Goal: Transaction & Acquisition: Purchase product/service

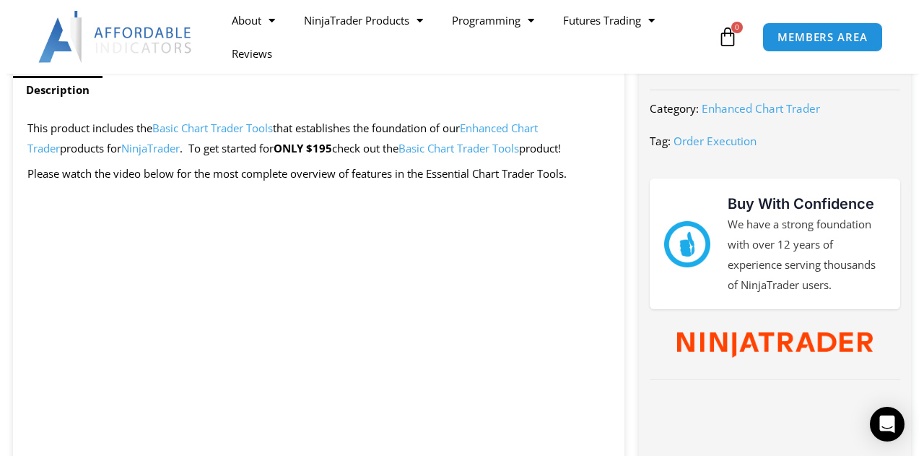
scroll to position [656, 0]
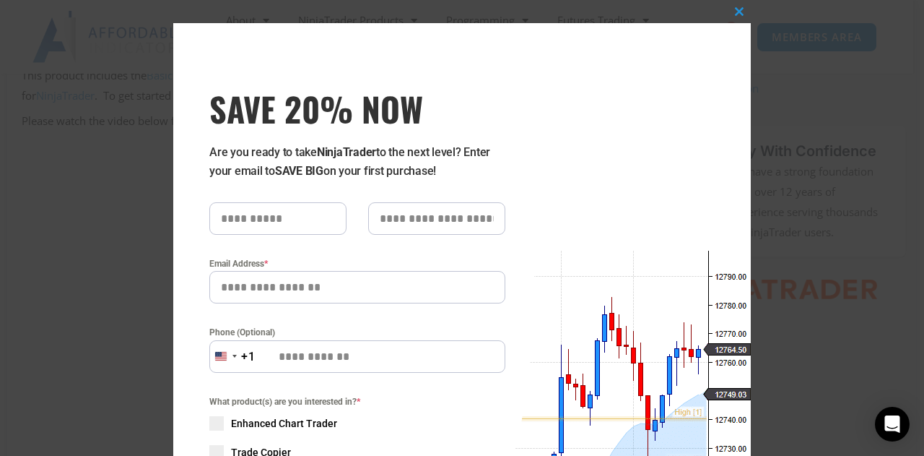
click at [261, 214] on input "text" at bounding box center [277, 218] width 137 height 32
type input "****"
type input "*******"
type input "**********"
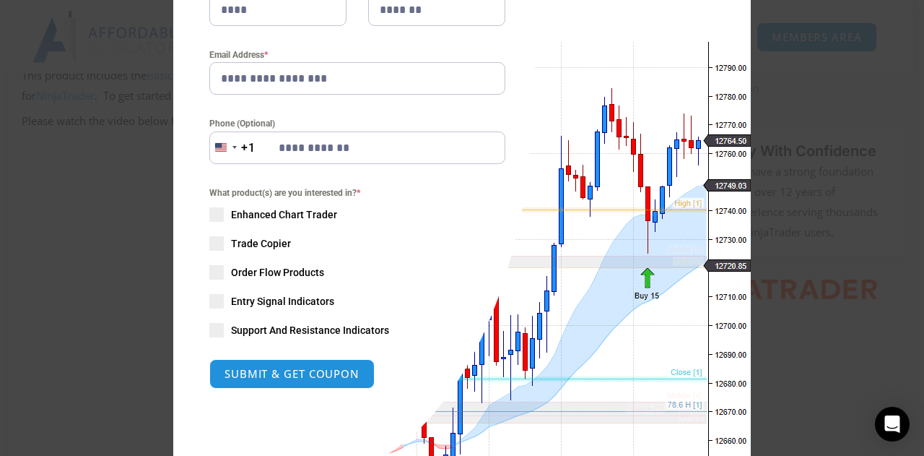
scroll to position [209, 0]
click at [215, 209] on span at bounding box center [216, 214] width 14 height 14
click at [213, 237] on span at bounding box center [216, 242] width 14 height 14
click at [259, 372] on button "SUBMIT & GET COUPON" at bounding box center [292, 372] width 174 height 31
type input "**********"
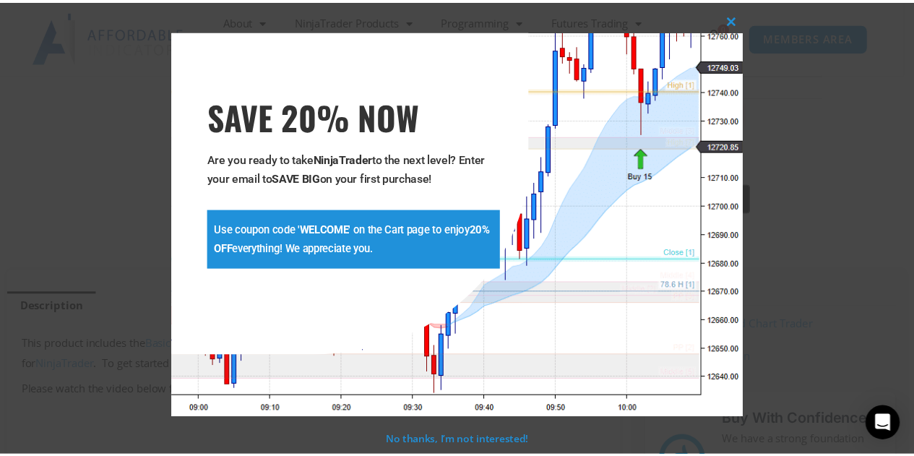
scroll to position [386, 0]
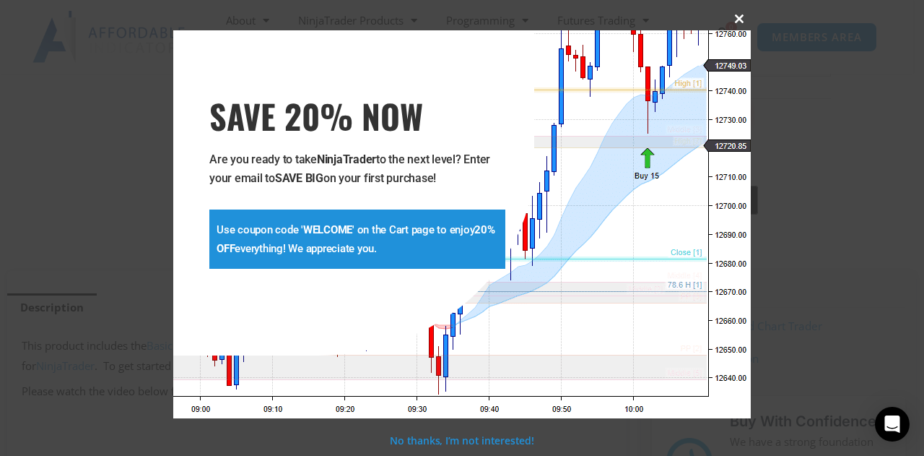
click at [739, 18] on span at bounding box center [739, 18] width 23 height 9
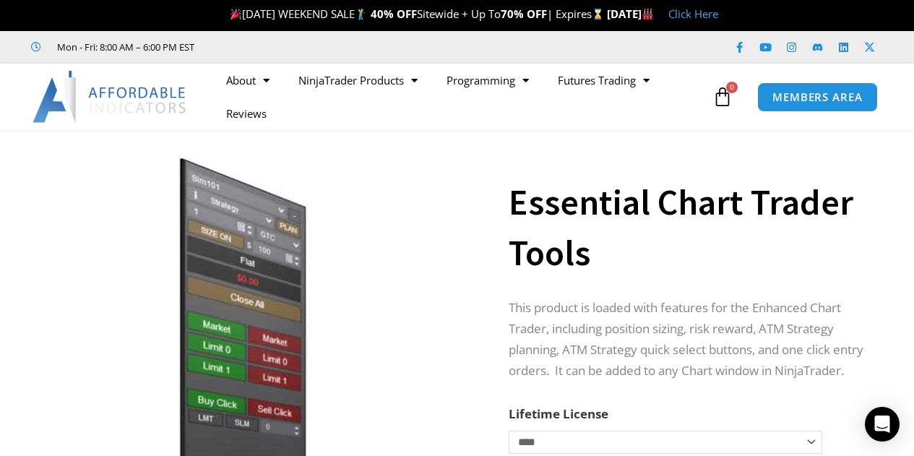
scroll to position [0, 0]
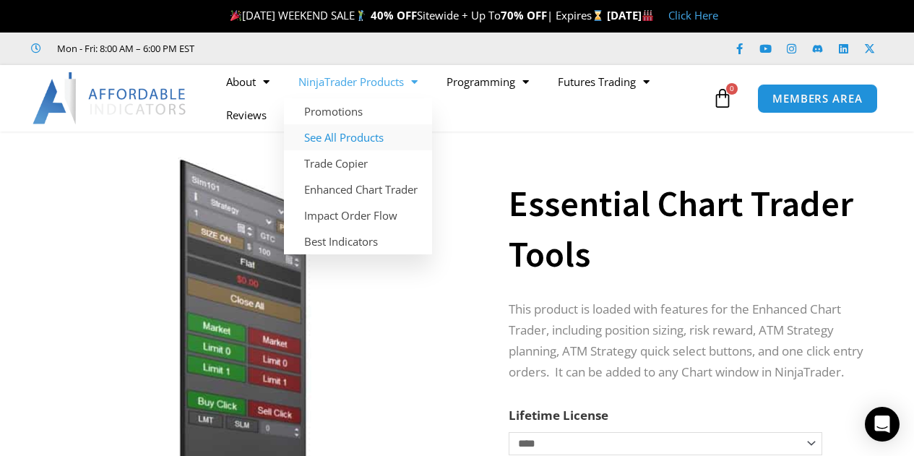
click at [351, 134] on link "See All Products" at bounding box center [358, 137] width 148 height 26
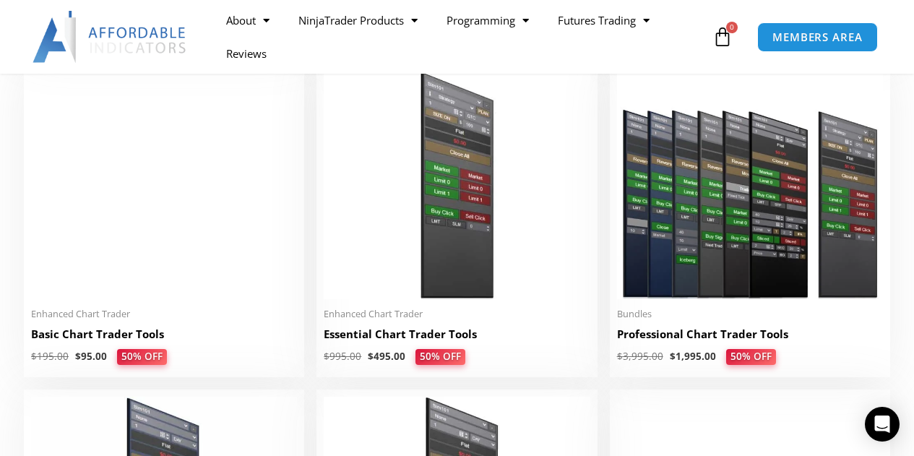
scroll to position [659, 0]
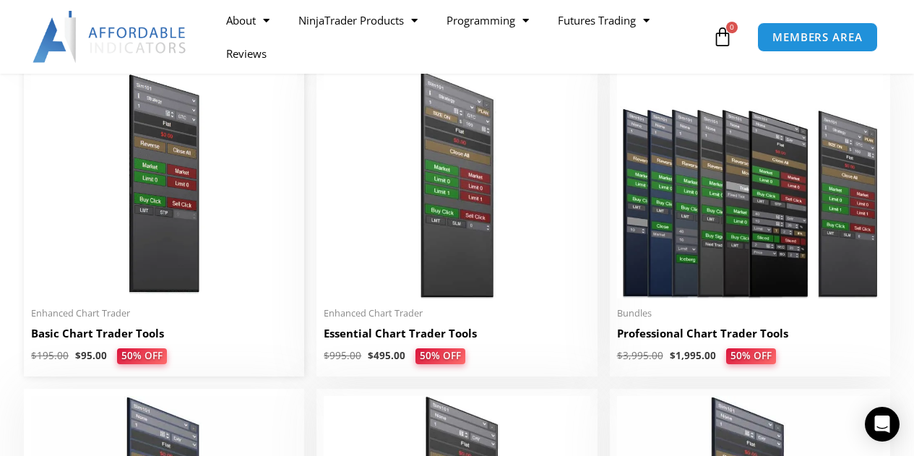
click at [161, 274] on img at bounding box center [164, 184] width 266 height 229
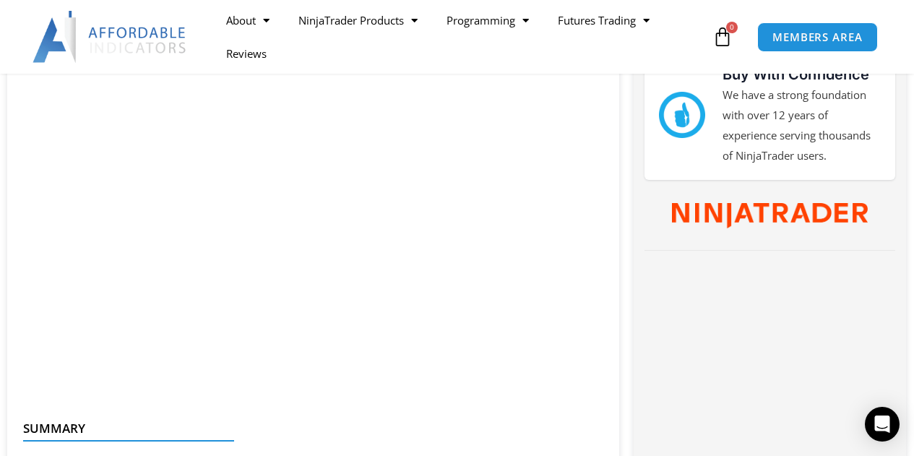
scroll to position [732, 0]
drag, startPoint x: 566, startPoint y: 389, endPoint x: 311, endPoint y: 222, distance: 304.3
click at [365, 233] on iframe at bounding box center [313, 225] width 583 height 328
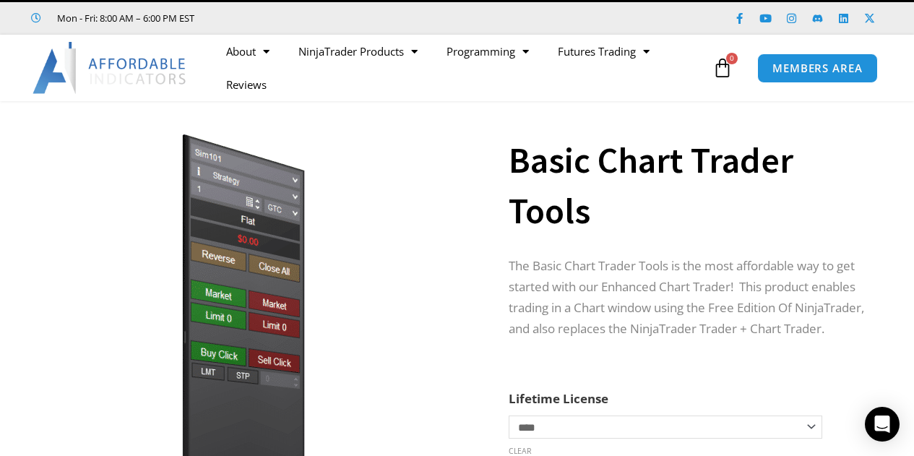
scroll to position [0, 0]
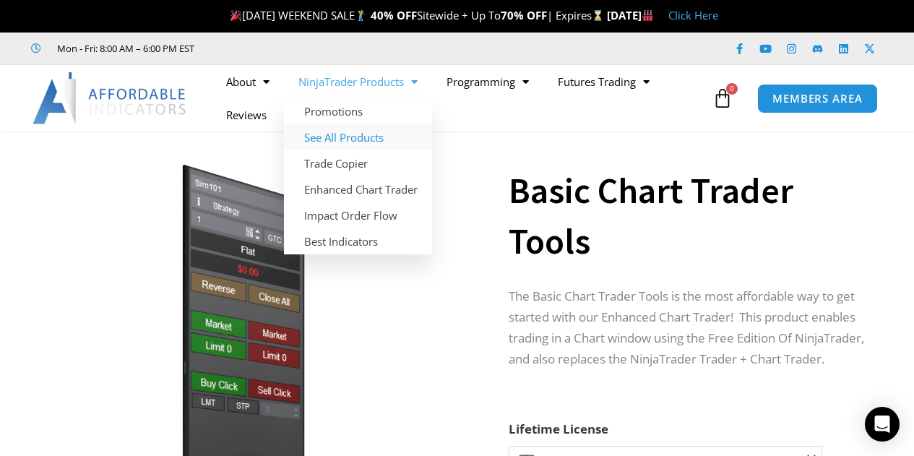
click at [335, 139] on link "See All Products" at bounding box center [358, 137] width 148 height 26
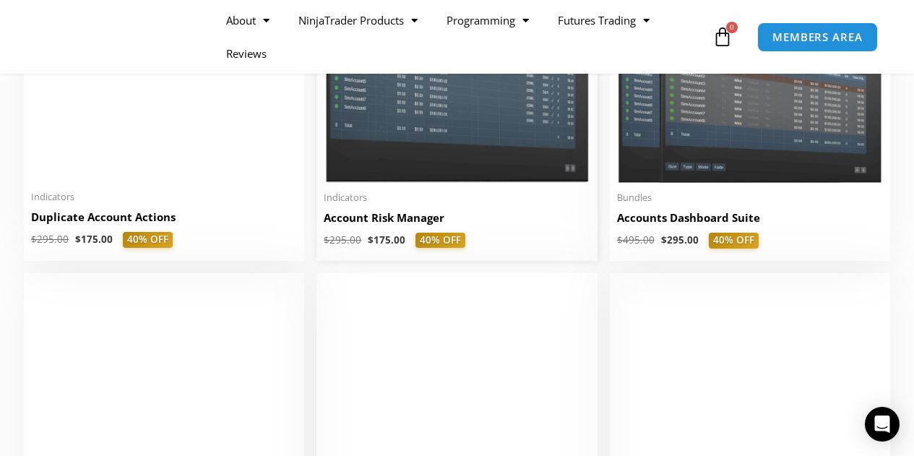
scroll to position [449, 0]
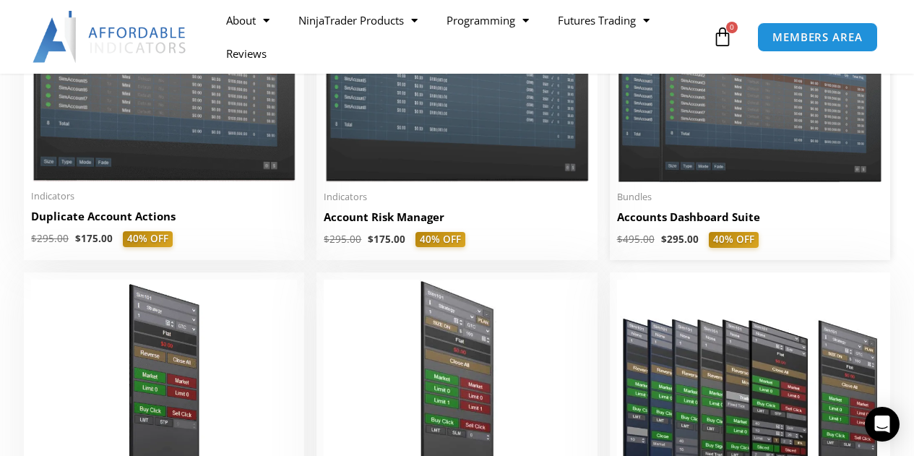
click at [709, 151] on img at bounding box center [750, 76] width 266 height 212
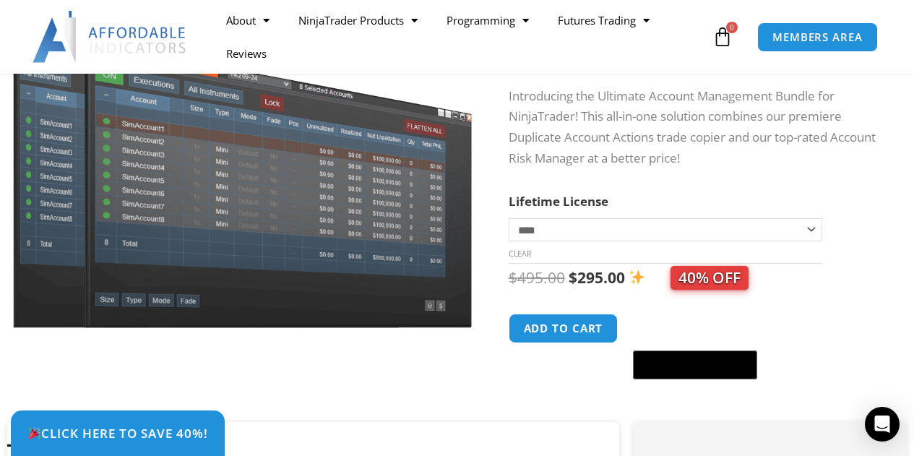
scroll to position [226, 0]
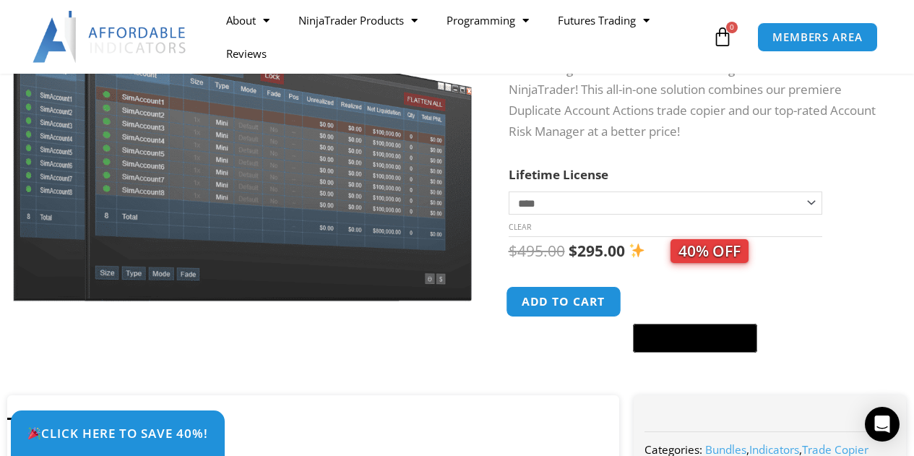
click at [540, 301] on button "Add to cart" at bounding box center [564, 301] width 116 height 31
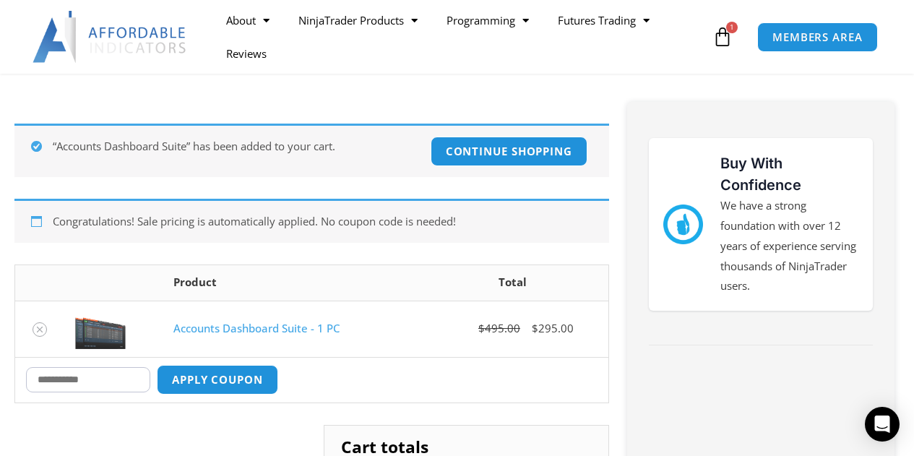
scroll to position [210, 0]
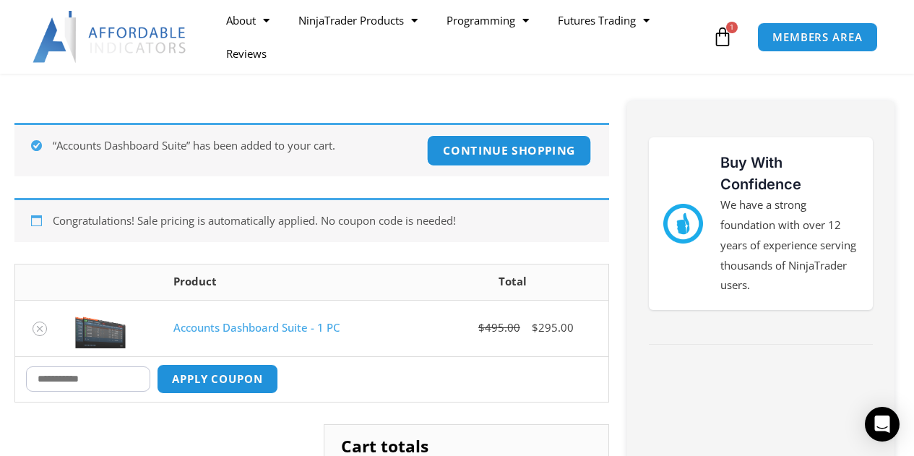
click at [500, 142] on link "Continue shopping" at bounding box center [508, 150] width 165 height 31
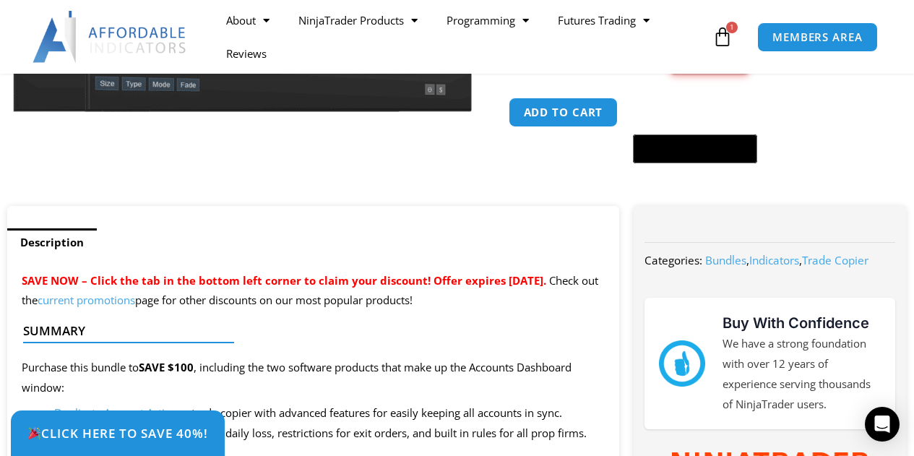
scroll to position [412, 0]
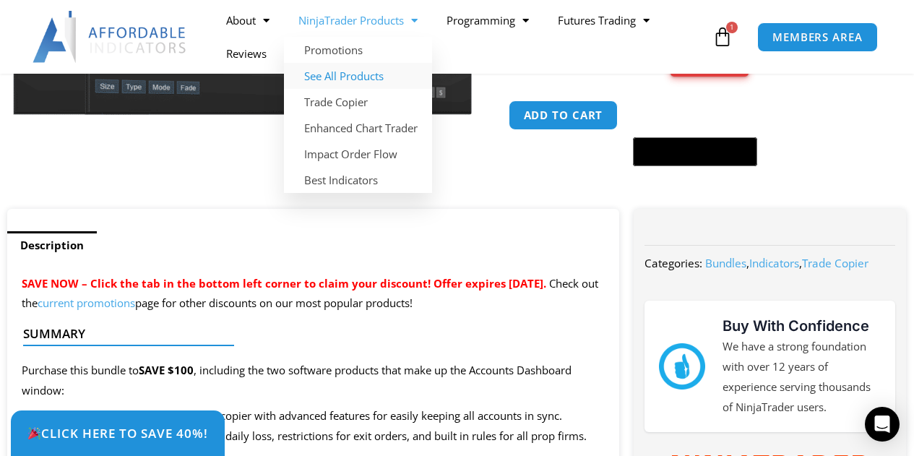
click at [323, 73] on link "See All Products" at bounding box center [358, 76] width 148 height 26
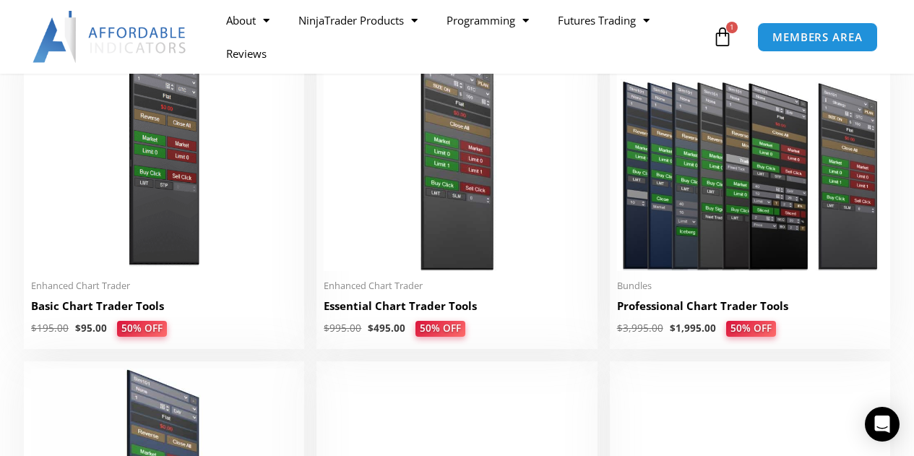
scroll to position [687, 0]
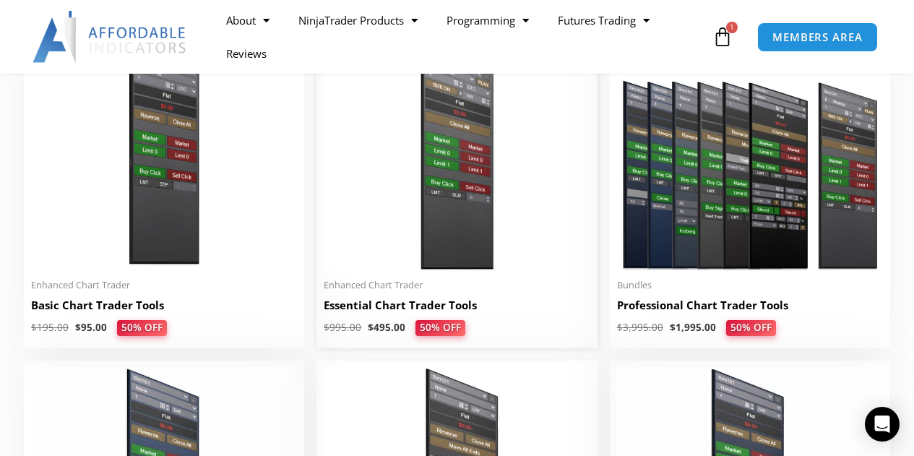
click at [451, 216] on img at bounding box center [457, 156] width 266 height 229
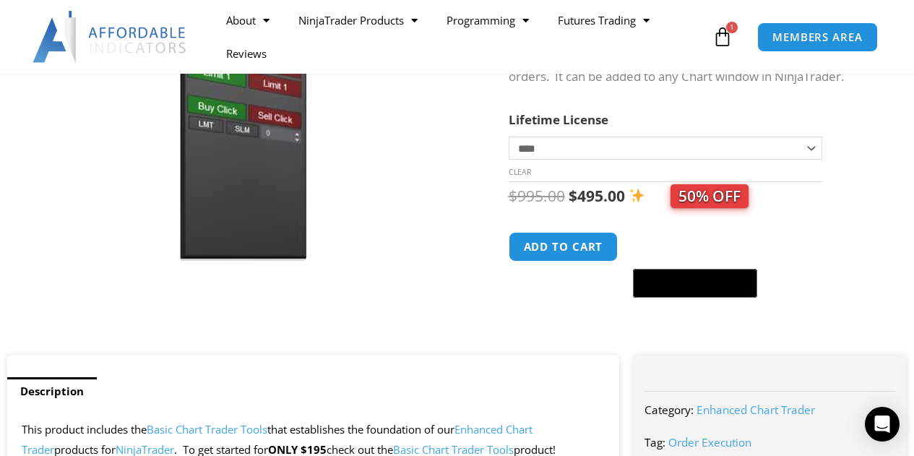
scroll to position [300, 0]
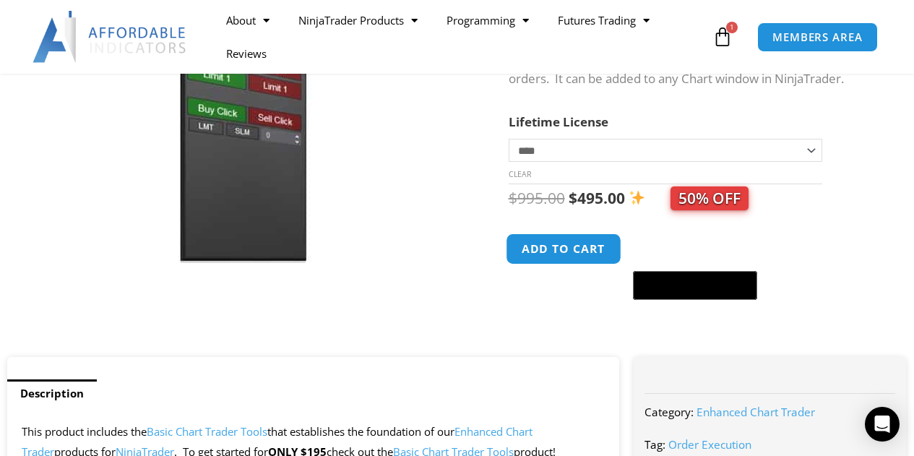
click at [553, 259] on button "Add to cart" at bounding box center [564, 248] width 116 height 31
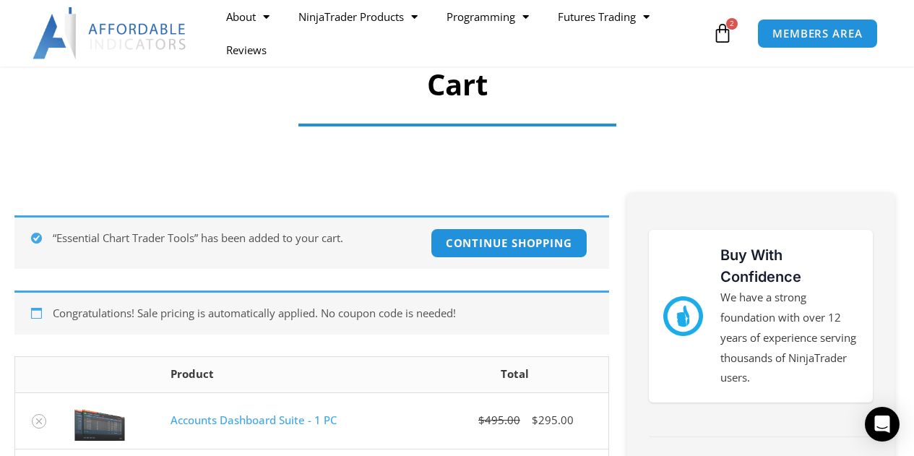
scroll to position [117, 0]
click at [509, 239] on link "Continue shopping" at bounding box center [508, 243] width 165 height 31
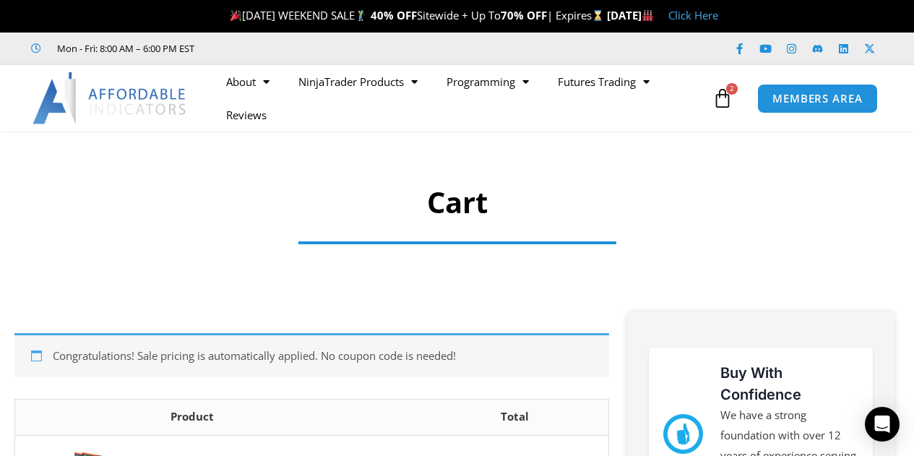
scroll to position [3, 0]
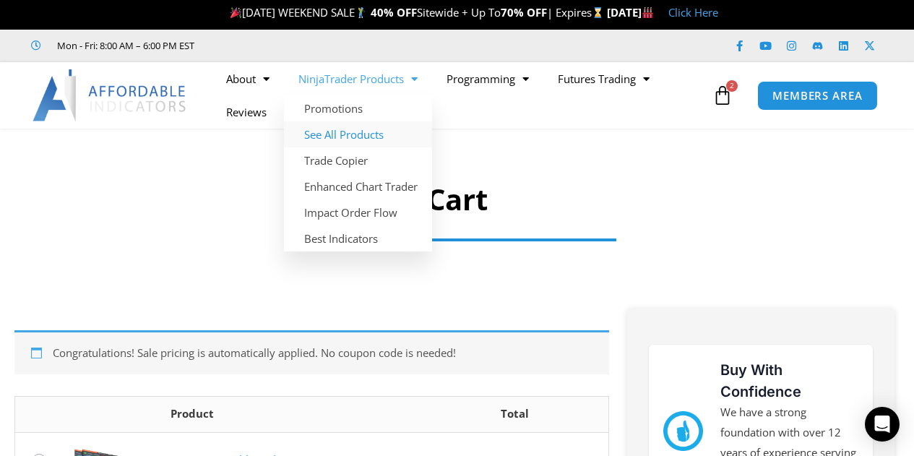
click at [335, 132] on link "See All Products" at bounding box center [358, 134] width 148 height 26
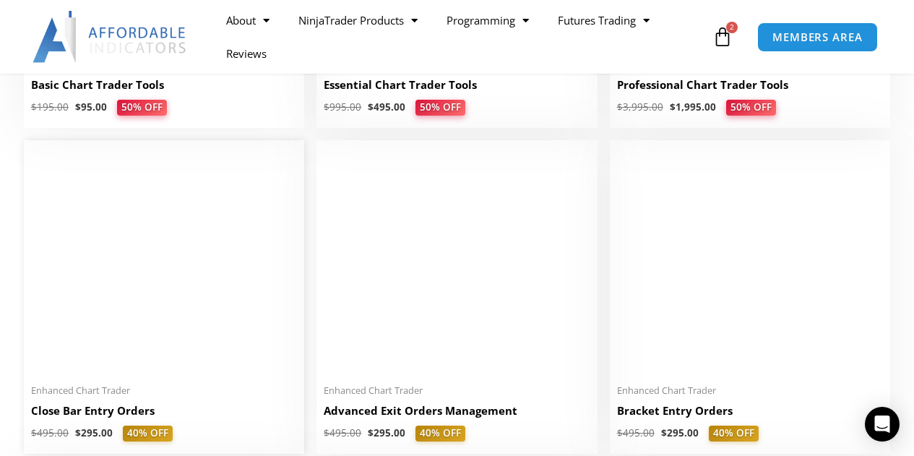
scroll to position [906, 0]
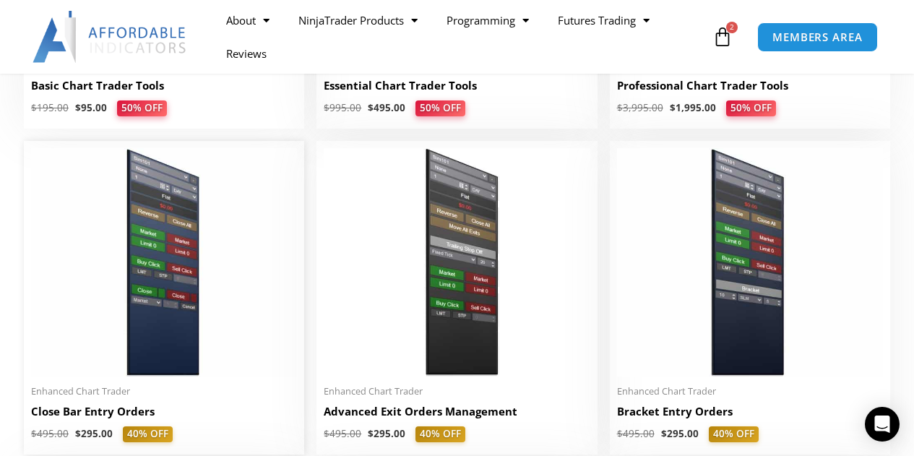
click at [124, 323] on img at bounding box center [164, 262] width 266 height 229
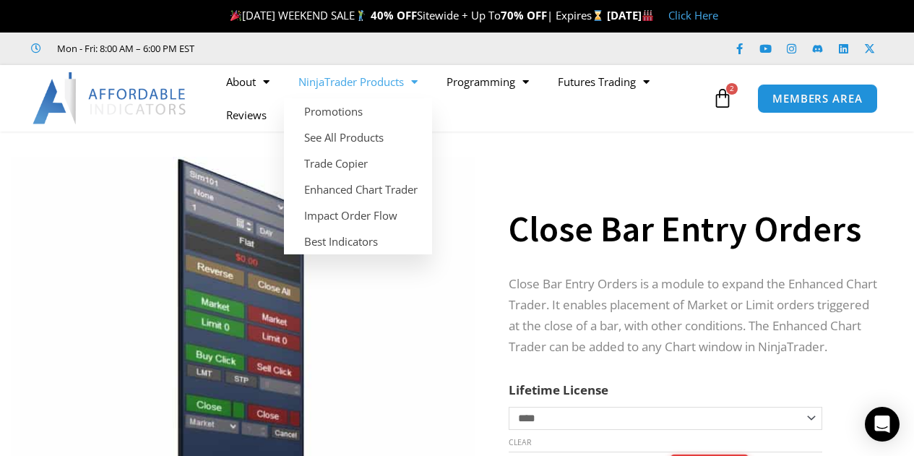
click at [343, 82] on link "NinjaTrader Products" at bounding box center [358, 81] width 148 height 33
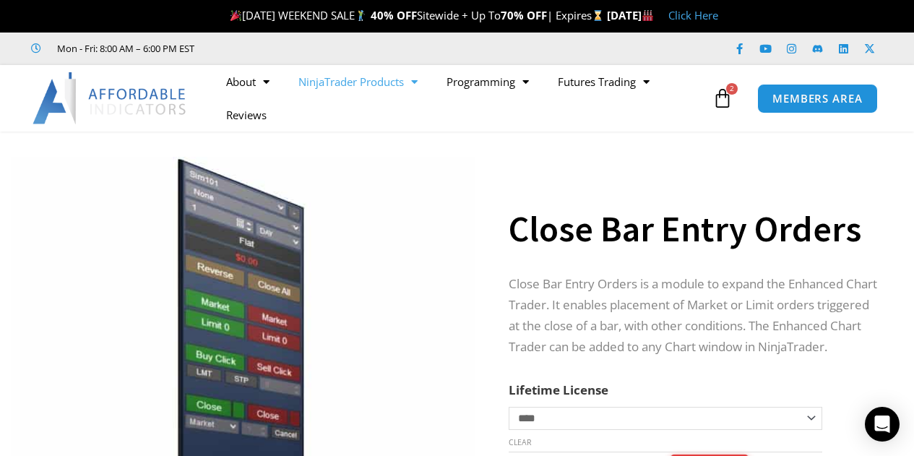
click at [340, 81] on link "NinjaTrader Products" at bounding box center [358, 81] width 148 height 33
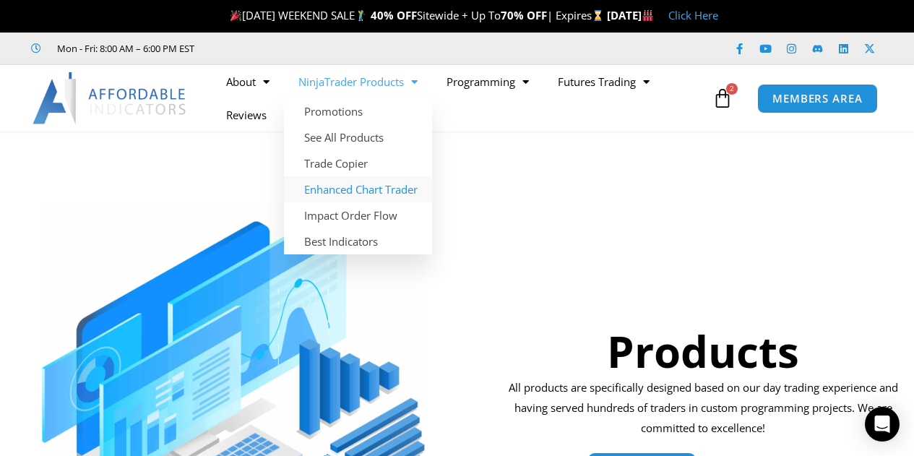
click at [360, 180] on link "Enhanced Chart Trader" at bounding box center [358, 189] width 148 height 26
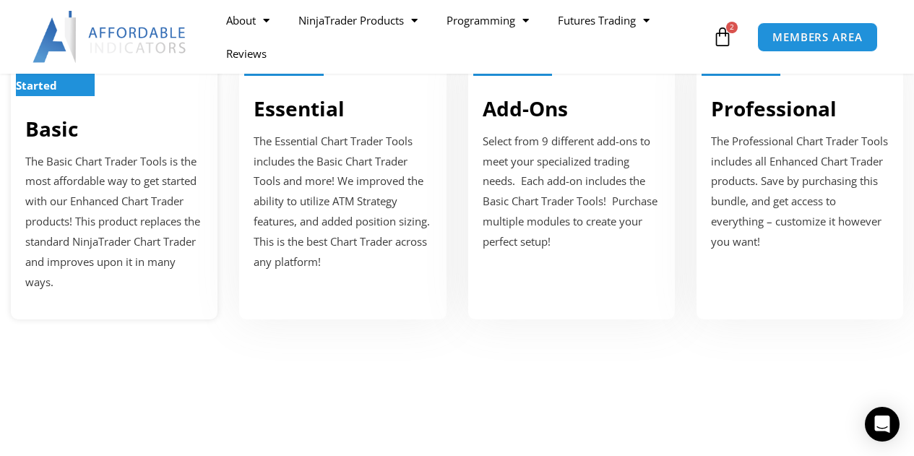
scroll to position [609, 0]
click at [79, 149] on div "Getting Started Basic The Basic Chart Trader Tools is the most affordable way t…" at bounding box center [114, 184] width 207 height 272
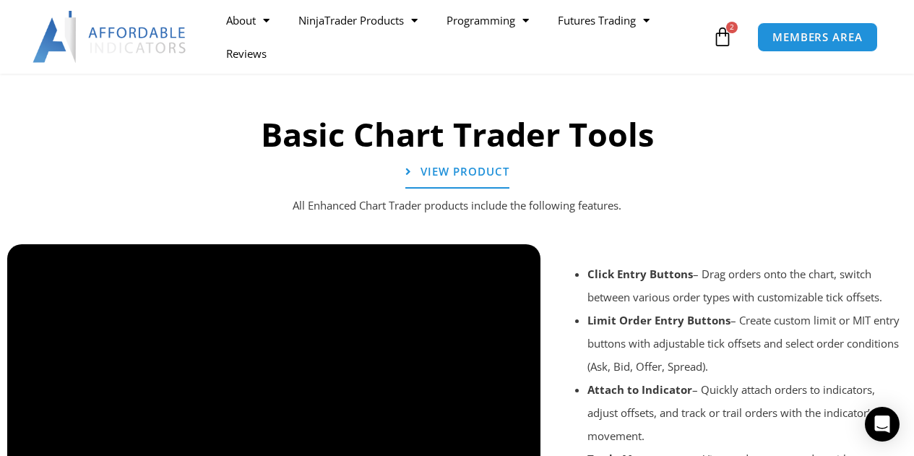
scroll to position [1033, 0]
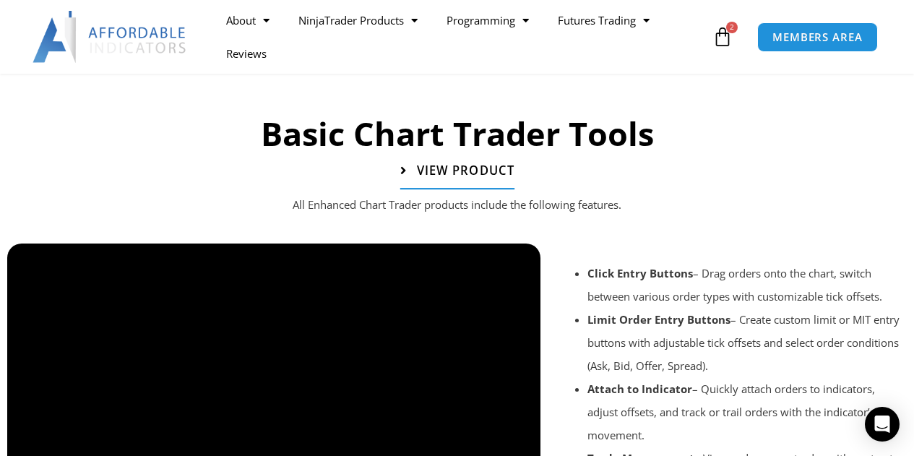
click at [446, 171] on span "View Product" at bounding box center [464, 171] width 97 height 12
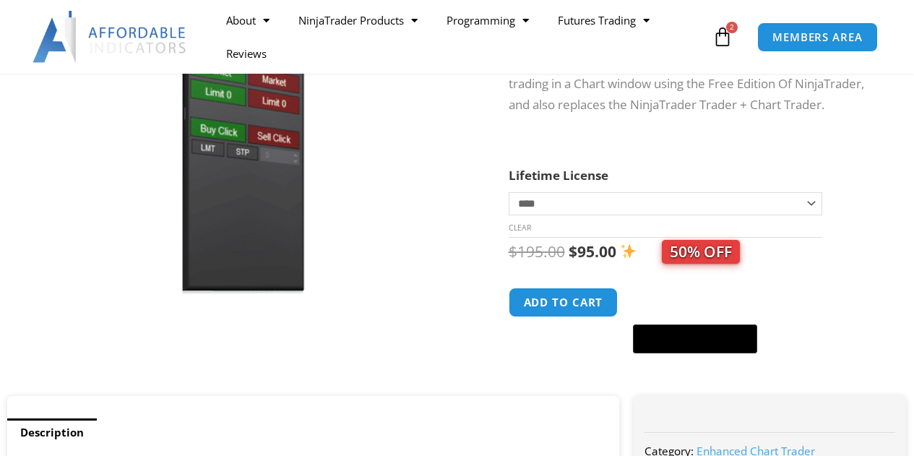
scroll to position [258, 0]
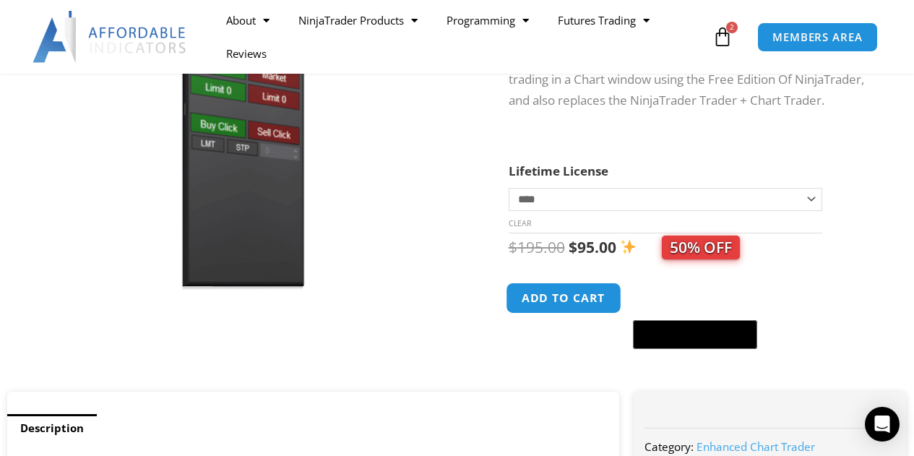
click at [557, 297] on button "Add to cart" at bounding box center [564, 297] width 116 height 31
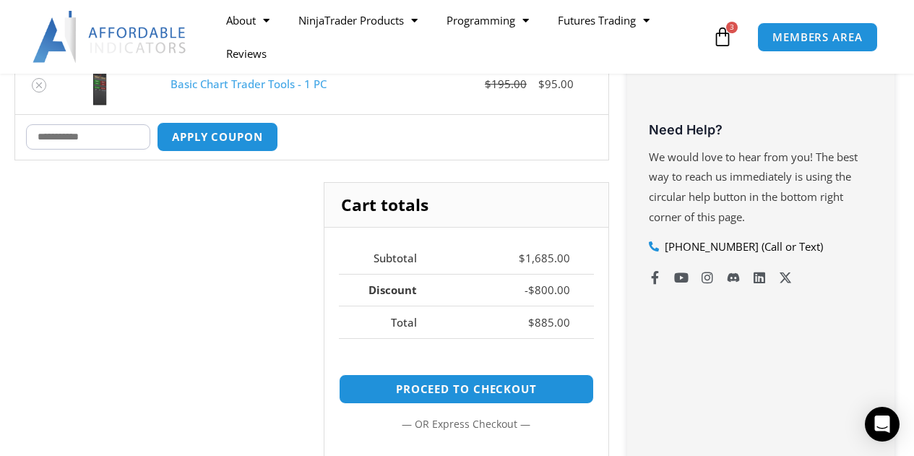
scroll to position [567, 0]
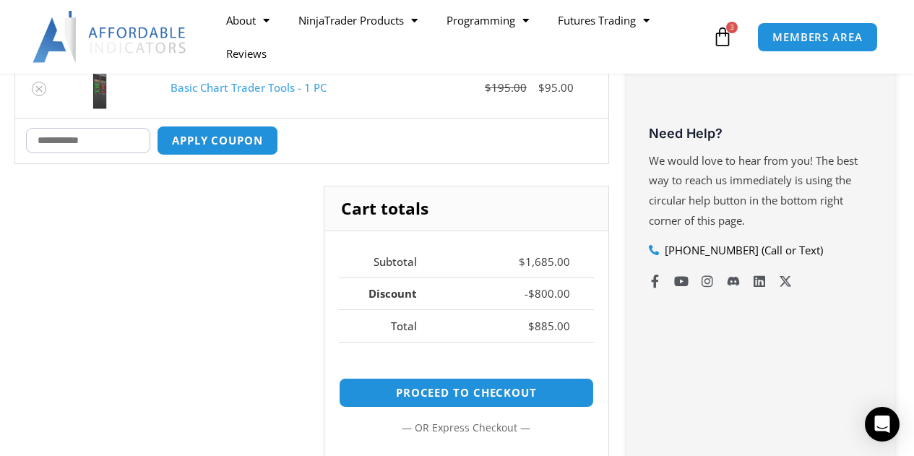
click at [706, 129] on h3 "Need Help?" at bounding box center [760, 133] width 225 height 17
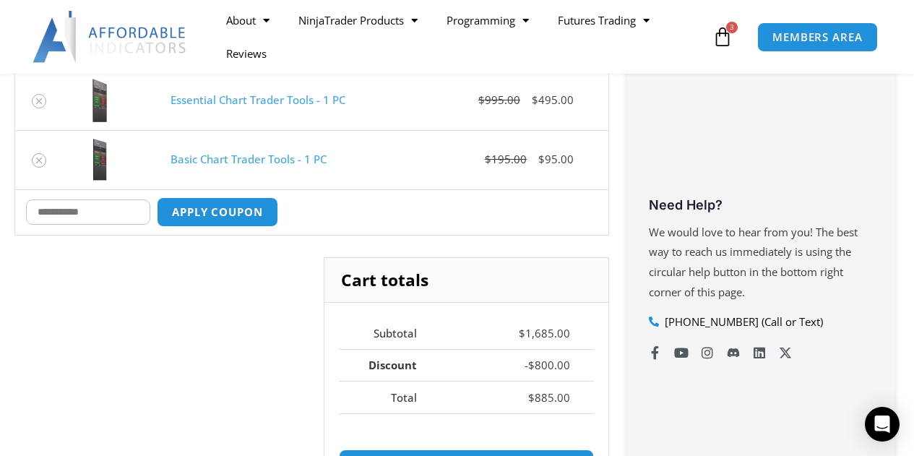
scroll to position [496, 0]
click at [149, 212] on input "Coupon:" at bounding box center [88, 211] width 124 height 25
type input "*******"
click at [191, 209] on button "Apply coupon" at bounding box center [217, 211] width 127 height 31
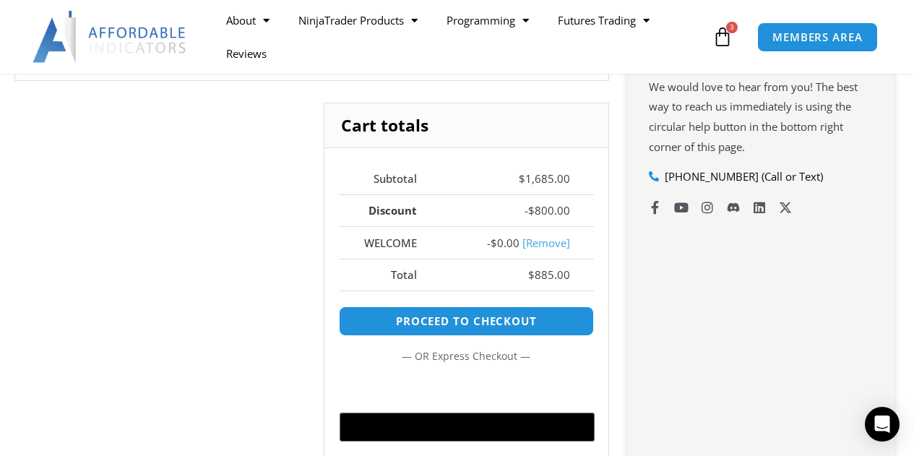
scroll to position [642, 0]
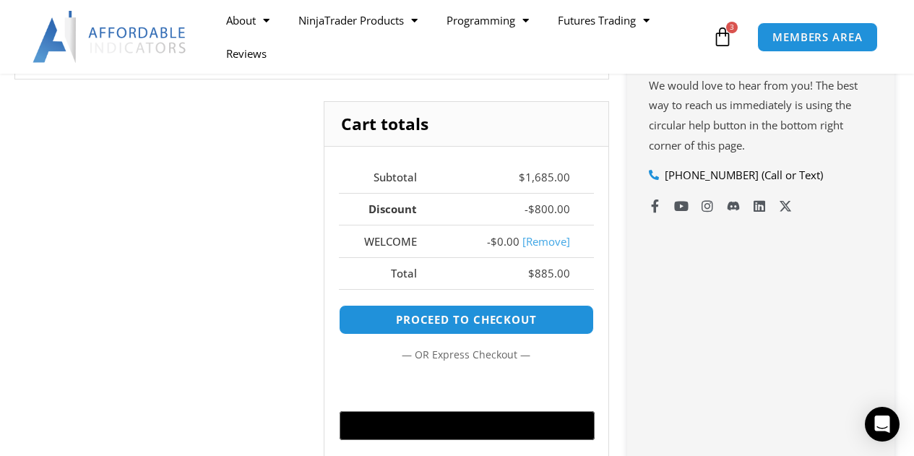
click at [529, 242] on link "[Remove]" at bounding box center [546, 241] width 48 height 14
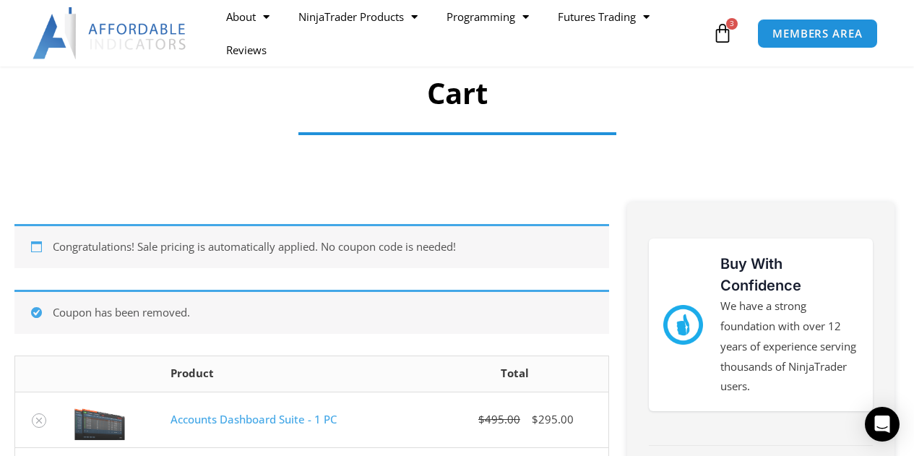
scroll to position [108, 0]
